Goal: Navigation & Orientation: Go to known website

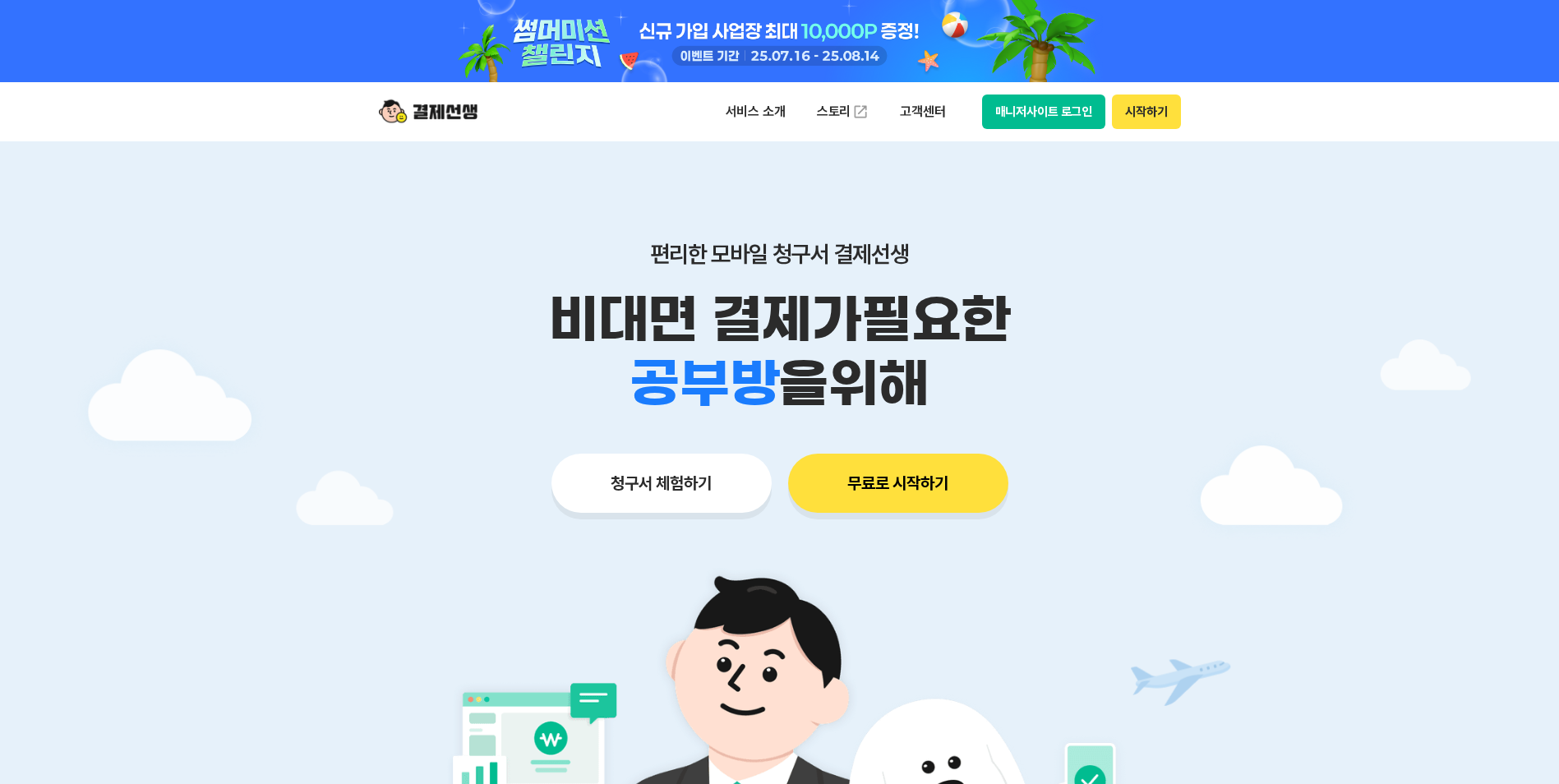
click at [1037, 113] on button "매니저사이트 로그인" at bounding box center [1044, 112] width 124 height 34
click at [1049, 114] on button "매니저사이트 로그인" at bounding box center [1044, 112] width 124 height 34
click at [1037, 105] on button "매니저사이트 로그인" at bounding box center [1044, 112] width 124 height 34
